Goal: Find specific page/section: Find specific page/section

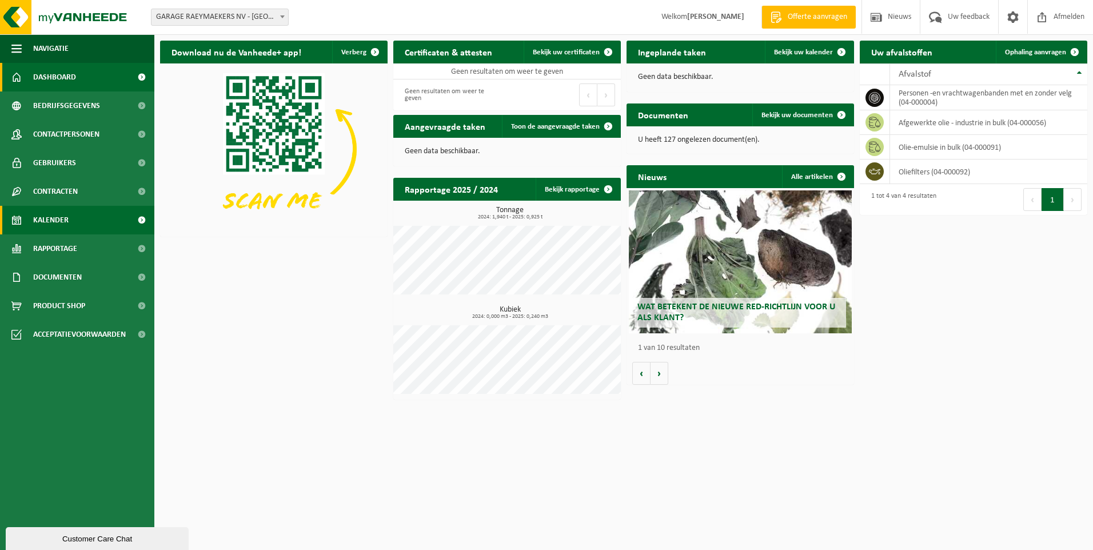
click at [76, 223] on link "Kalender" at bounding box center [77, 220] width 154 height 29
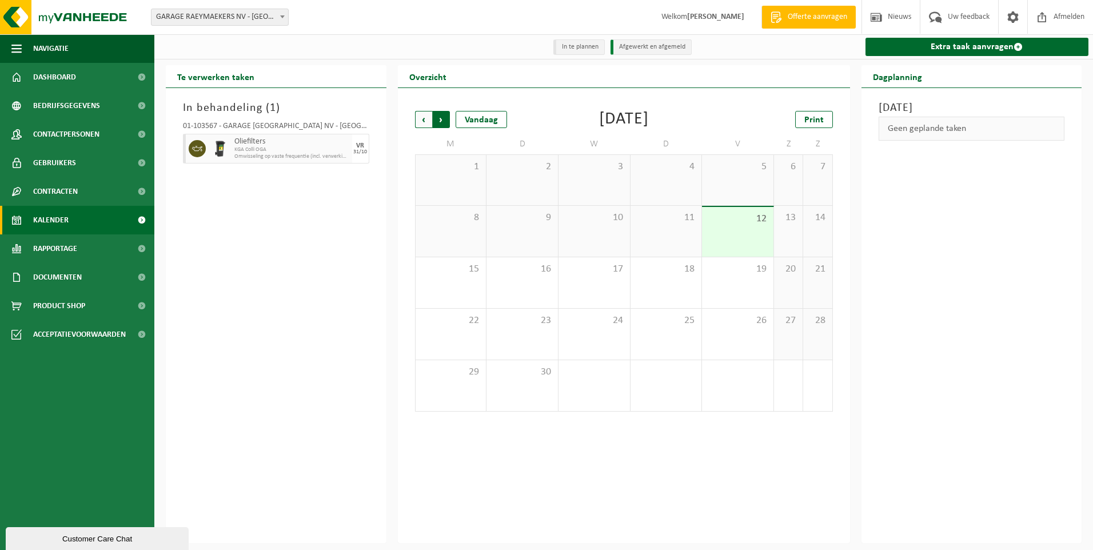
click at [427, 121] on span "Vorige" at bounding box center [423, 119] width 17 height 17
click at [750, 235] on div "8 1" at bounding box center [737, 231] width 71 height 51
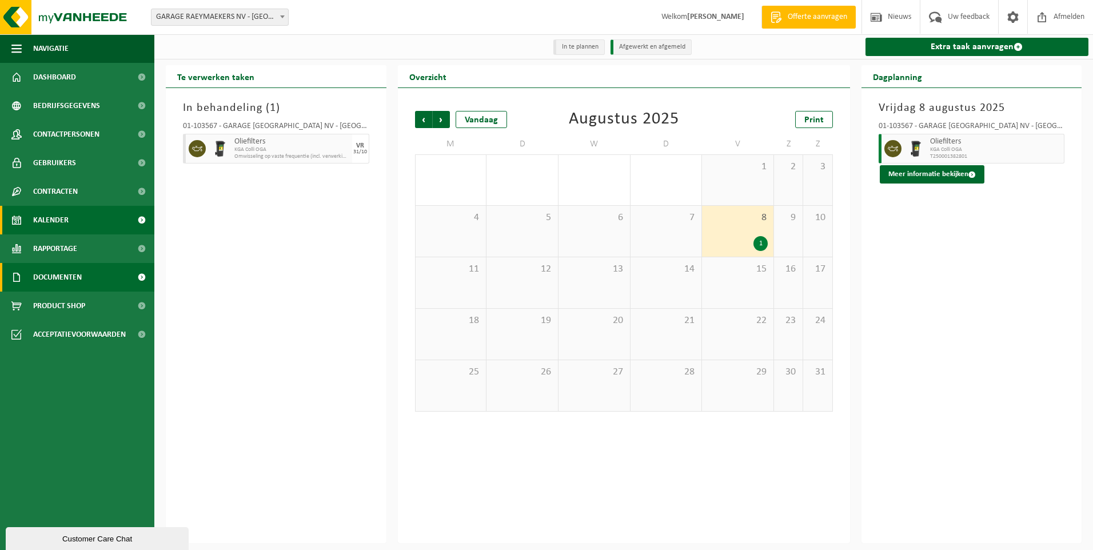
click at [69, 281] on span "Documenten" at bounding box center [57, 277] width 49 height 29
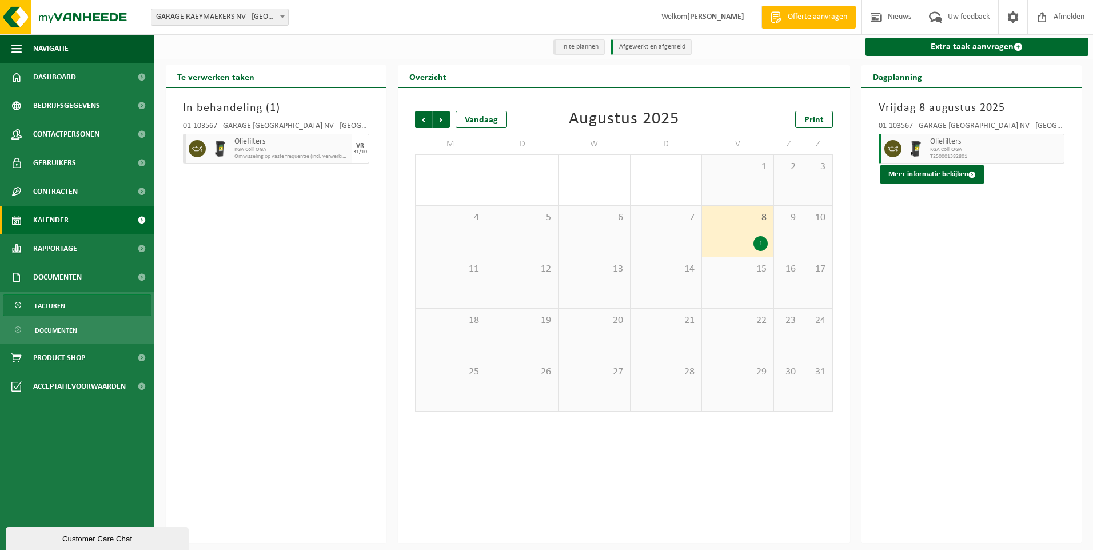
click at [64, 298] on span "Facturen" at bounding box center [50, 306] width 30 height 22
